Goal: Find specific page/section: Find specific page/section

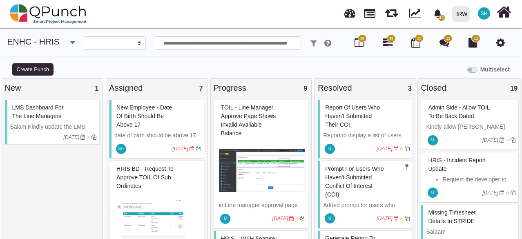
select select
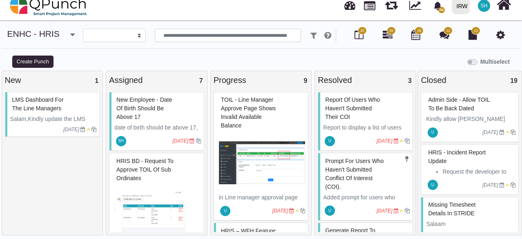
scroll to position [490, 0]
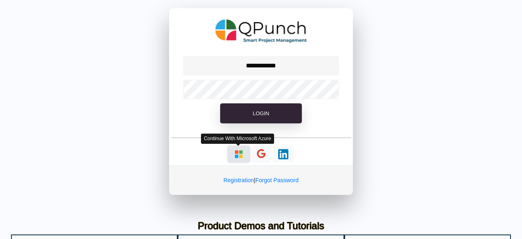
click at [240, 155] on img "button" at bounding box center [238, 154] width 10 height 10
type input "**********"
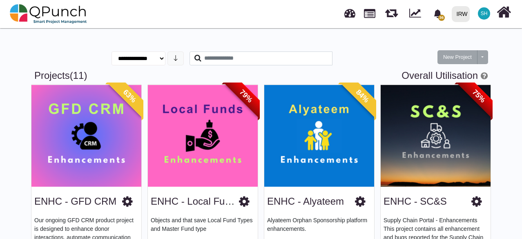
click at [461, 142] on img at bounding box center [435, 135] width 110 height 102
click at [427, 196] on link "ENHC - SC&S" at bounding box center [414, 200] width 63 height 11
click at [427, 200] on link "ENHC - SC&S" at bounding box center [414, 200] width 63 height 11
click at [424, 102] on img at bounding box center [435, 135] width 110 height 102
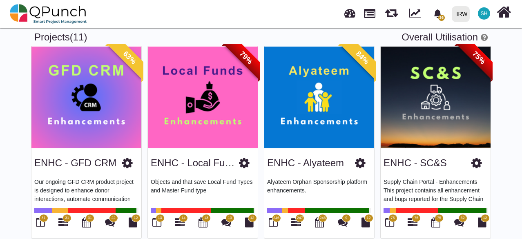
scroll to position [82, 0]
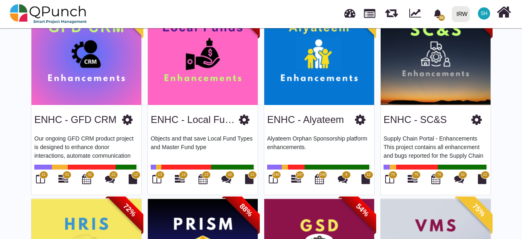
click at [415, 139] on p "Supply Chain Portal - Enhancements This project contains all enhancement and bu…" at bounding box center [435, 146] width 104 height 24
click at [425, 85] on img at bounding box center [435, 54] width 110 height 102
drag, startPoint x: 425, startPoint y: 85, endPoint x: 401, endPoint y: 95, distance: 25.8
click at [401, 94] on img at bounding box center [435, 54] width 110 height 102
click at [396, 128] on div "ENHC - SC&S" at bounding box center [435, 118] width 104 height 21
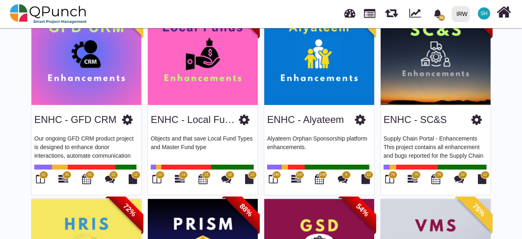
click at [401, 122] on link "ENHC - SC&S" at bounding box center [414, 119] width 63 height 11
click at [401, 123] on link "ENHC - SC&S" at bounding box center [414, 119] width 63 height 11
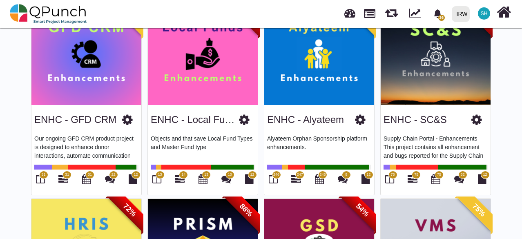
click at [409, 141] on p "Supply Chain Portal - Enhancements This project contains all enhancement and bu…" at bounding box center [435, 146] width 104 height 24
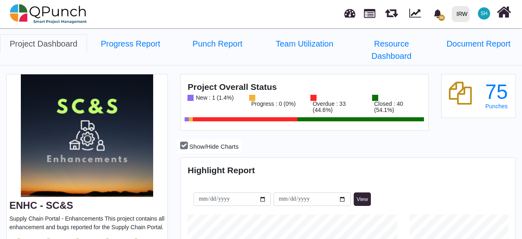
click at [515, 78] on div "75 Punches" at bounding box center [478, 104] width 87 height 60
click at [501, 86] on div "75" at bounding box center [496, 92] width 24 height 20
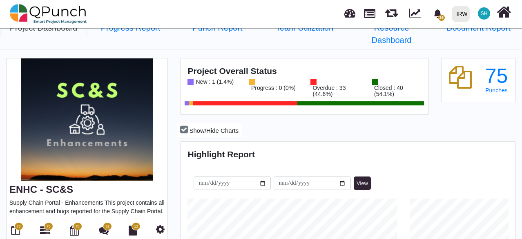
scroll to position [41, 0]
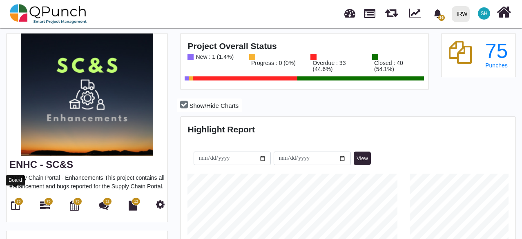
click at [18, 200] on icon at bounding box center [15, 205] width 9 height 10
